Goal: Task Accomplishment & Management: Complete application form

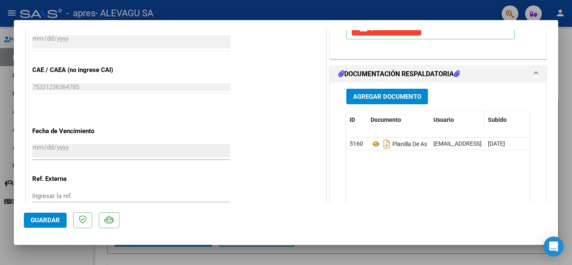
scroll to position [503, 0]
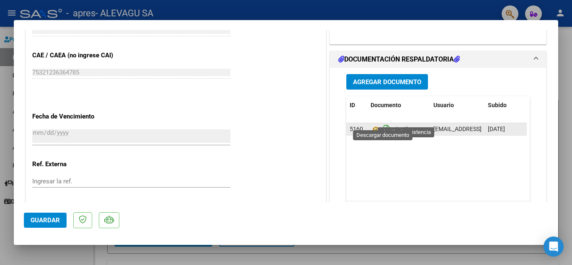
click at [383, 123] on icon "Descargar documento" at bounding box center [387, 129] width 11 height 13
click at [383, 78] on span "Agregar Documento" at bounding box center [387, 82] width 68 height 8
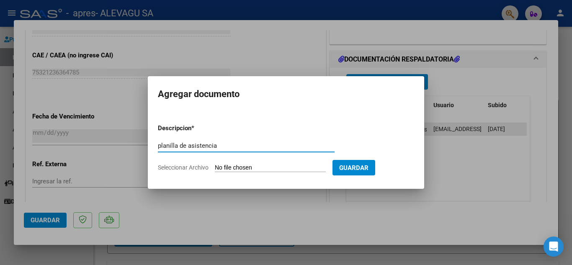
type input "planilla de asistencia"
click at [230, 168] on input "Seleccionar Archivo" at bounding box center [270, 168] width 111 height 8
type input "C:\fakepath\[PERSON_NAME] Brunio [PERSON_NAME].pdf"
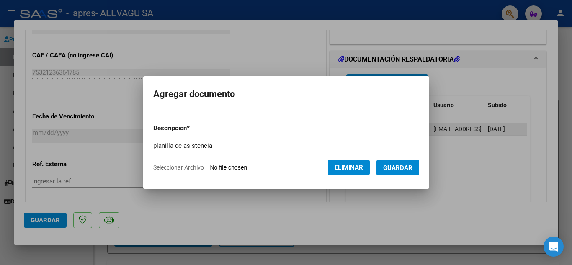
click at [406, 165] on span "Guardar" at bounding box center [397, 168] width 29 height 8
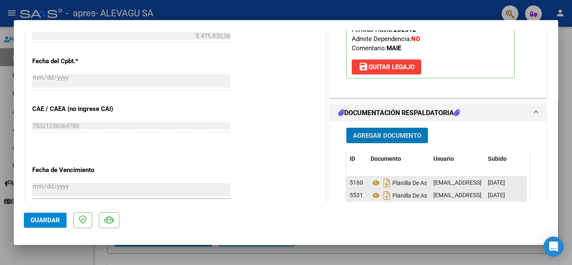
scroll to position [463, 0]
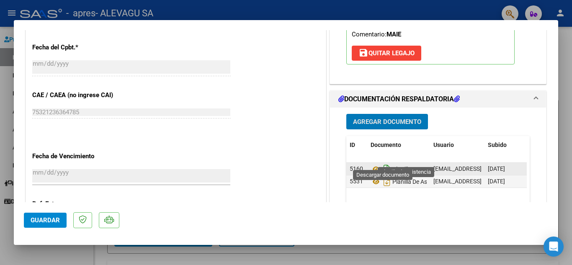
click at [383, 162] on icon "Descargar documento" at bounding box center [387, 168] width 11 height 13
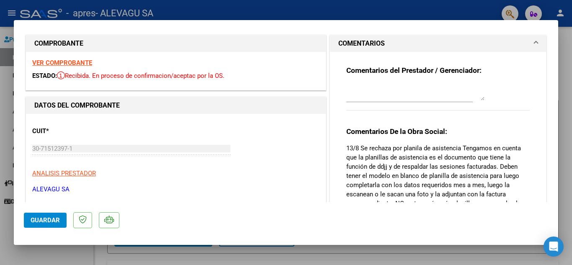
scroll to position [0, 0]
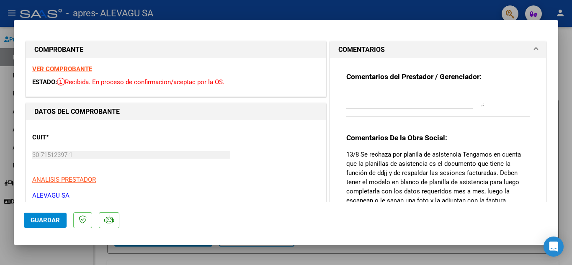
click at [359, 105] on textarea at bounding box center [415, 98] width 138 height 17
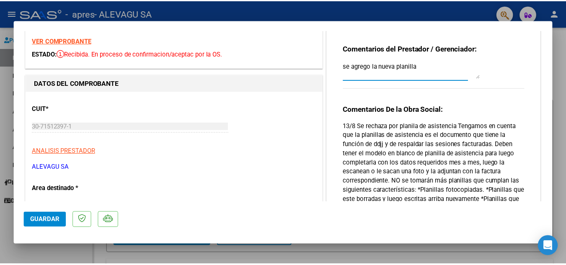
scroll to position [42, 0]
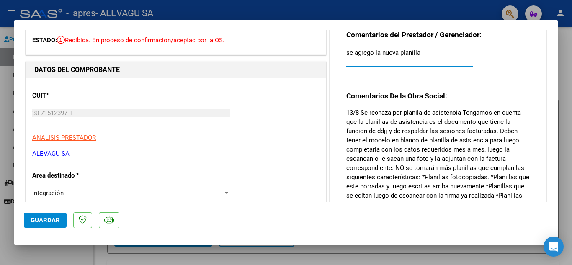
type textarea "se agrego la nueva planilla"
click at [46, 216] on button "Guardar" at bounding box center [45, 220] width 43 height 15
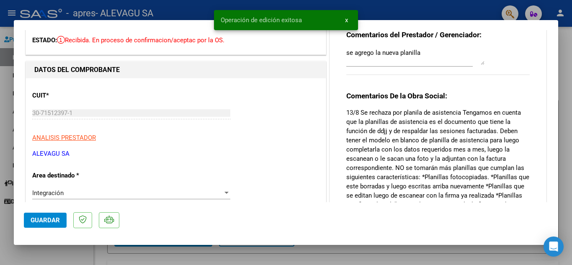
click at [322, 256] on div at bounding box center [286, 132] width 572 height 265
type input "$ 0,00"
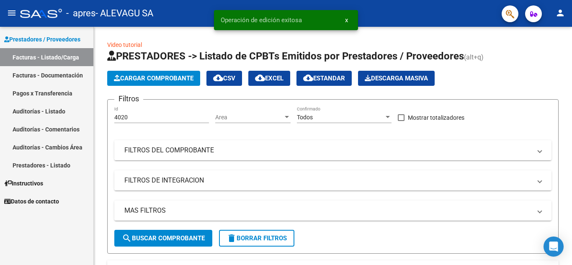
click at [561, 14] on mat-icon "person" at bounding box center [560, 13] width 10 height 10
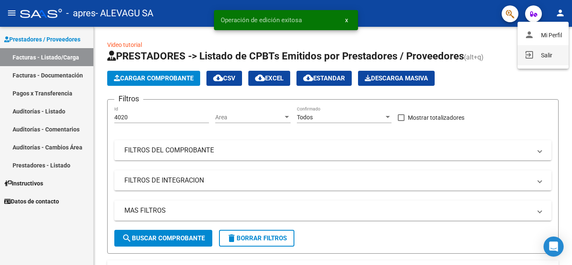
click at [548, 57] on button "exit_to_app Salir" at bounding box center [543, 55] width 51 height 20
